Goal: Task Accomplishment & Management: Manage account settings

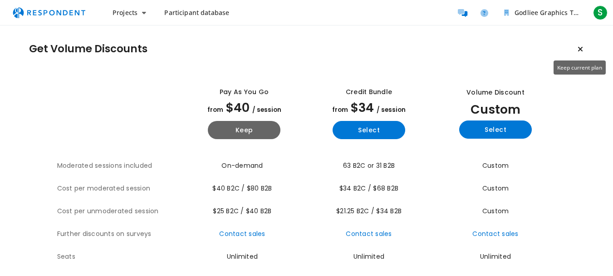
click at [583, 48] on icon "Keep current plan" at bounding box center [580, 48] width 5 height 7
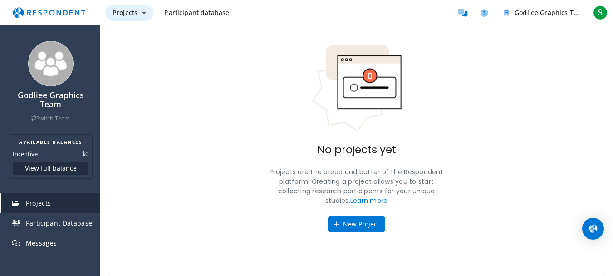
click at [142, 14] on icon "Main navigation" at bounding box center [144, 13] width 4 height 6
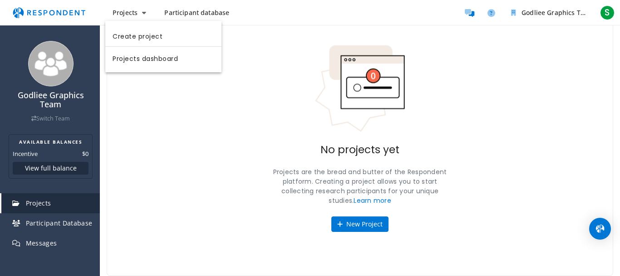
click at [571, 15] on md-backdrop at bounding box center [310, 164] width 620 height 328
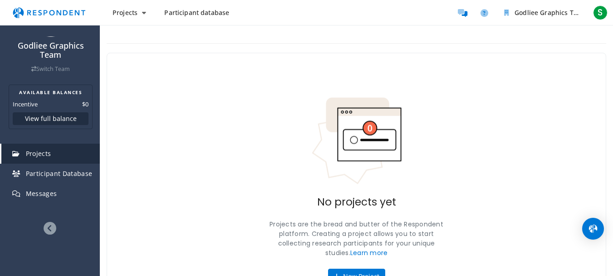
click at [44, 8] on img "Main navigation" at bounding box center [49, 12] width 84 height 17
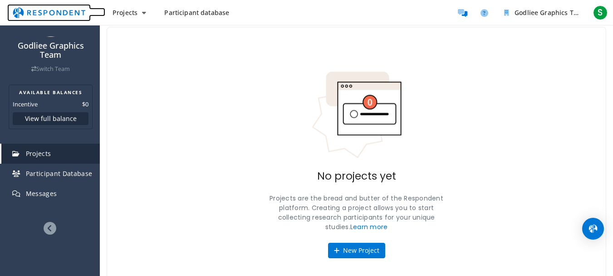
scroll to position [52, 0]
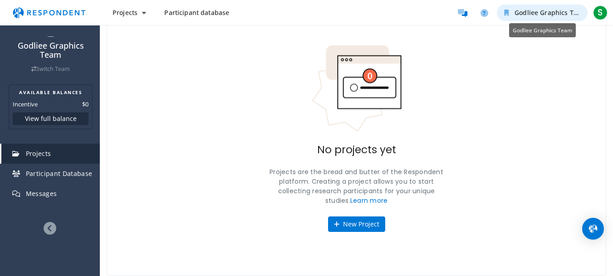
click at [560, 16] on span "Godliee Graphics Team" at bounding box center [551, 12] width 72 height 9
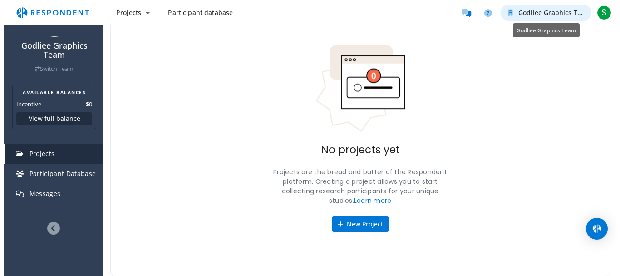
scroll to position [0, 0]
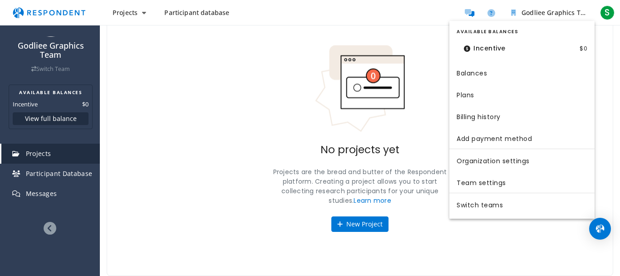
click at [482, 52] on dt "Incentive" at bounding box center [485, 48] width 56 height 19
click at [607, 11] on md-backdrop at bounding box center [310, 164] width 620 height 328
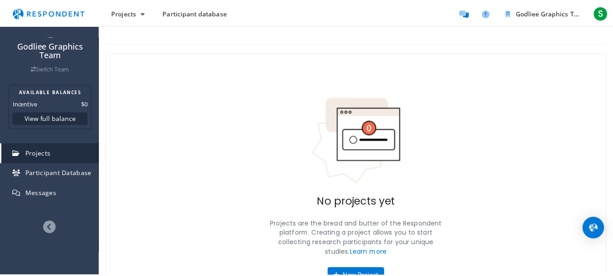
scroll to position [52, 0]
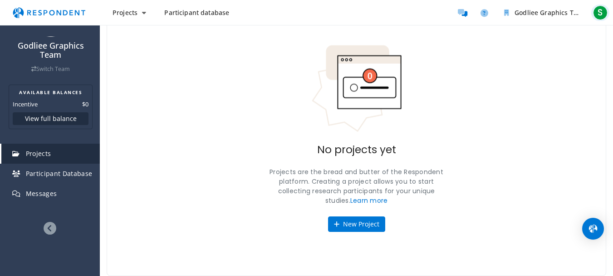
click at [602, 14] on span "S" at bounding box center [600, 12] width 15 height 15
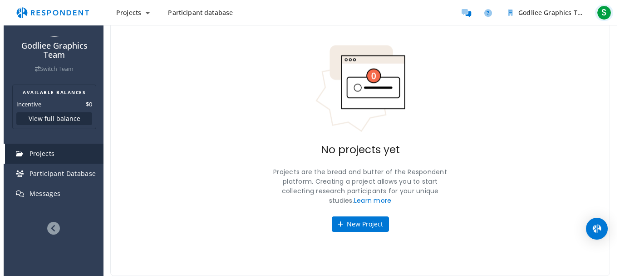
scroll to position [0, 0]
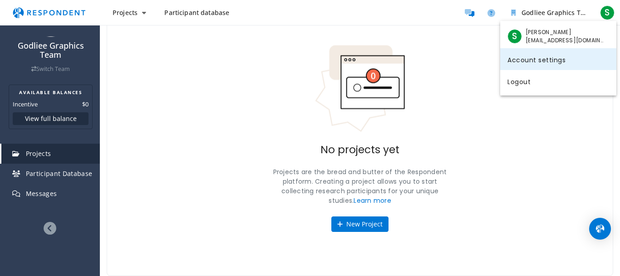
click at [549, 61] on link "Account settings" at bounding box center [558, 59] width 116 height 22
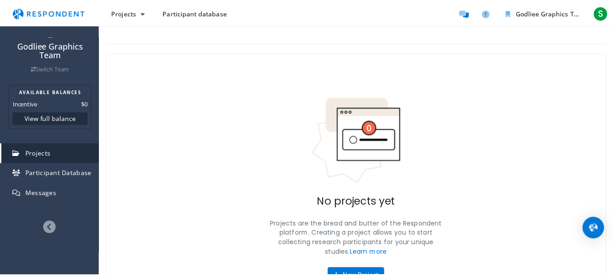
scroll to position [52, 0]
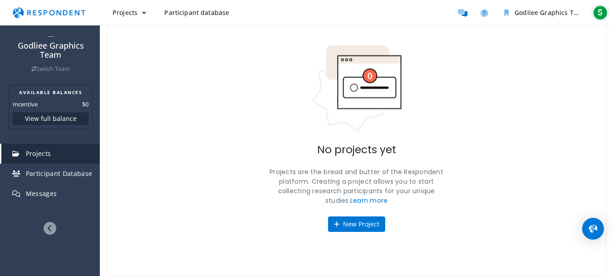
click at [605, 14] on span "S" at bounding box center [600, 12] width 15 height 15
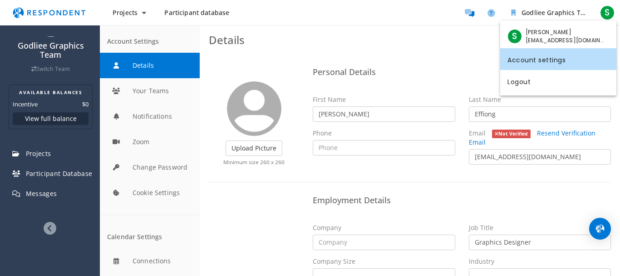
click at [355, 148] on md-backdrop at bounding box center [310, 138] width 620 height 276
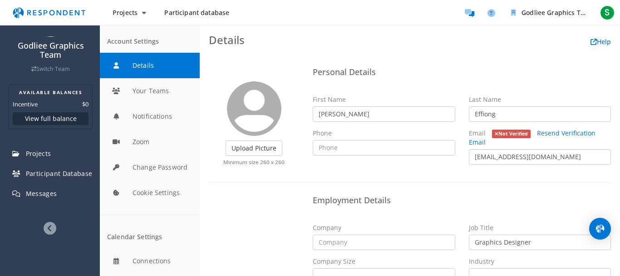
drag, startPoint x: 502, startPoint y: 155, endPoint x: 507, endPoint y: 154, distance: 5.0
click at [502, 155] on input "[EMAIL_ADDRESS][DOMAIN_NAME]" at bounding box center [540, 156] width 143 height 15
click at [543, 135] on link "Resend Verification Email" at bounding box center [532, 137] width 127 height 18
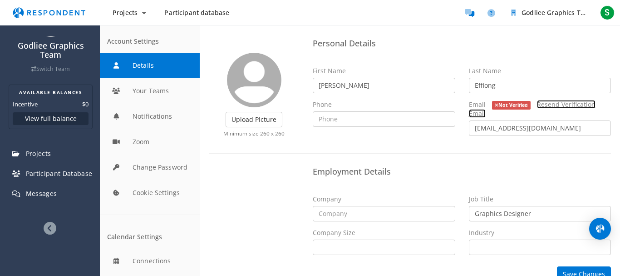
scroll to position [44, 0]
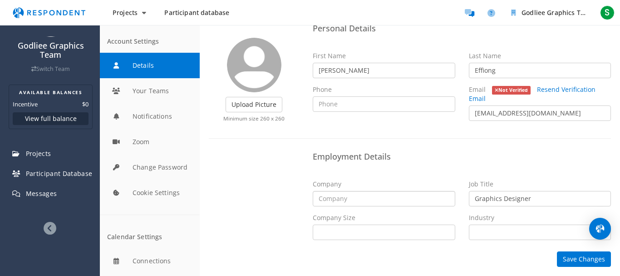
click at [371, 196] on input "text" at bounding box center [384, 198] width 143 height 15
click at [364, 106] on input "text" at bounding box center [384, 103] width 143 height 15
click at [320, 106] on input "07014375905" at bounding box center [384, 103] width 143 height 15
type input "[PHONE_NUMBER]"
click at [345, 202] on input "text" at bounding box center [384, 198] width 143 height 15
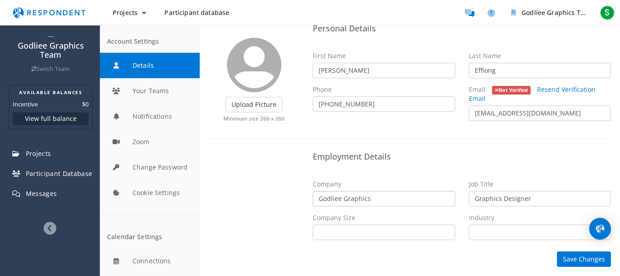
type input "Godliee Graphics"
click at [340, 230] on select "Self Employed 1 - 10 11 - 50 51 - 200 201 - 500 501 - 1,000 1,001 - 5,000 5,001…" at bounding box center [384, 231] width 143 height 15
click at [345, 232] on select "Self Employed 1 - 10 11 - 50 51 - 200 201 - 500 501 - 1,000 1,001 - 5,000 5,001…" at bounding box center [384, 231] width 143 height 15
click at [507, 198] on input "Graphics Designer" at bounding box center [540, 198] width 143 height 15
click at [346, 230] on select "Self Employed 1 - 10 11 - 50 51 - 200 201 - 500 501 - 1,000 1,001 - 5,000 5,001…" at bounding box center [384, 231] width 143 height 15
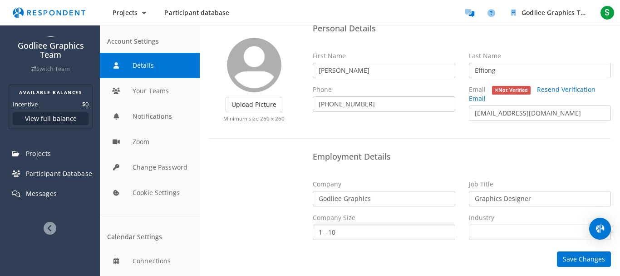
click at [313, 224] on select "Self Employed 1 - 10 11 - 50 51 - 200 201 - 500 501 - 1,000 1,001 - 5,000 5,001…" at bounding box center [384, 231] width 143 height 15
click at [479, 219] on label "Industry" at bounding box center [481, 217] width 25 height 9
click at [479, 224] on select "Airlines/Aviation Alternative Dispute Resolution Alternative Medicine Animation…" at bounding box center [540, 231] width 143 height 15
drag, startPoint x: 384, startPoint y: 226, endPoint x: 379, endPoint y: 225, distance: 4.6
click at [384, 226] on select "Self Employed 1 - 10 11 - 50 51 - 200 201 - 500 501 - 1,000 1,001 - 5,000 5,001…" at bounding box center [384, 231] width 143 height 15
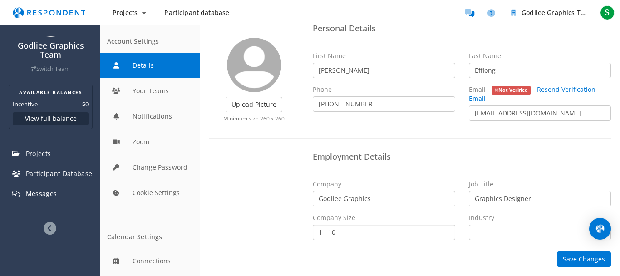
select select "string:selfemployed"
click at [313, 224] on select "Self Employed 1 - 10 11 - 50 51 - 200 201 - 500 501 - 1,000 1,001 - 5,000 5,001…" at bounding box center [384, 231] width 143 height 15
drag, startPoint x: 483, startPoint y: 229, endPoint x: 481, endPoint y: 234, distance: 4.7
click at [483, 229] on select "Airlines/Aviation Alternative Dispute Resolution Alternative Medicine Animation…" at bounding box center [540, 231] width 143 height 15
click at [482, 236] on select "Airlines/Aviation Alternative Dispute Resolution Alternative Medicine Animation…" at bounding box center [540, 231] width 143 height 15
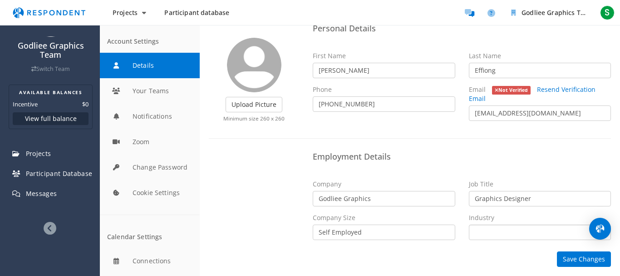
click at [482, 236] on select "Airlines/Aviation Alternative Dispute Resolution Alternative Medicine Animation…" at bounding box center [540, 231] width 143 height 15
select select "string:Graphic Design"
click at [469, 224] on select "Airlines/Aviation Alternative Dispute Resolution Alternative Medicine Animation…" at bounding box center [540, 231] width 143 height 15
click at [580, 252] on button "Save Changes" at bounding box center [584, 258] width 54 height 15
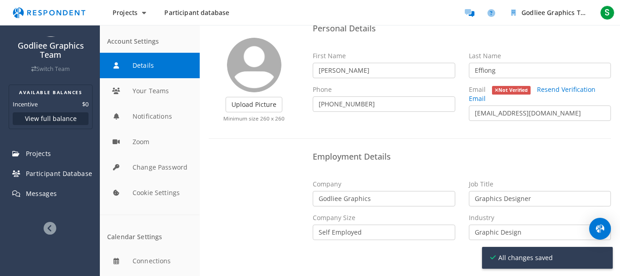
scroll to position [0, 0]
